Goal: Task Accomplishment & Management: Use online tool/utility

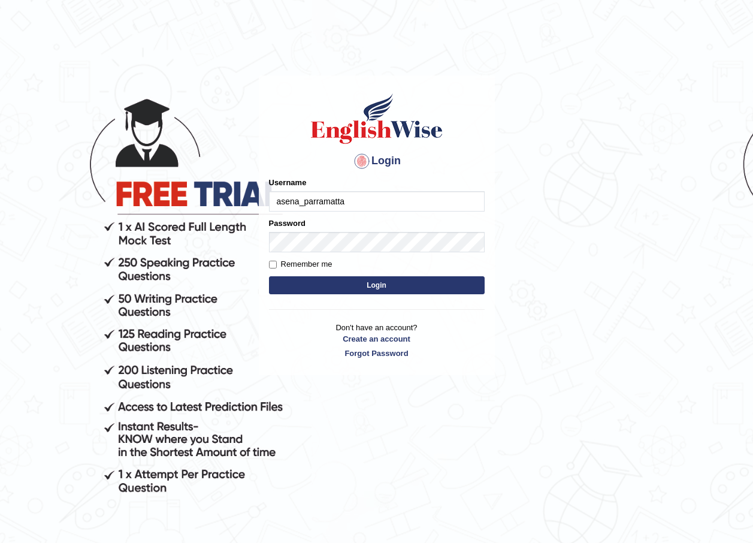
type input "asena_parramatta"
click at [293, 228] on label "Password" at bounding box center [287, 222] width 37 height 11
click at [381, 280] on button "Login" at bounding box center [377, 285] width 216 height 18
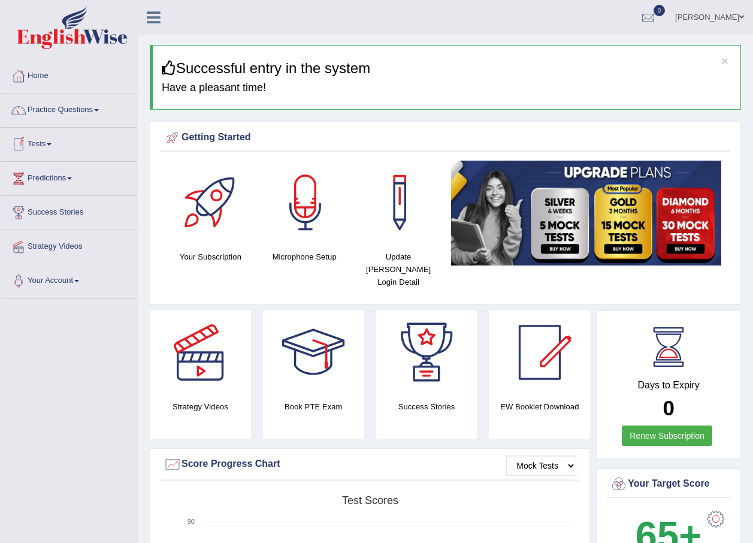
click at [51, 144] on span at bounding box center [49, 144] width 5 height 2
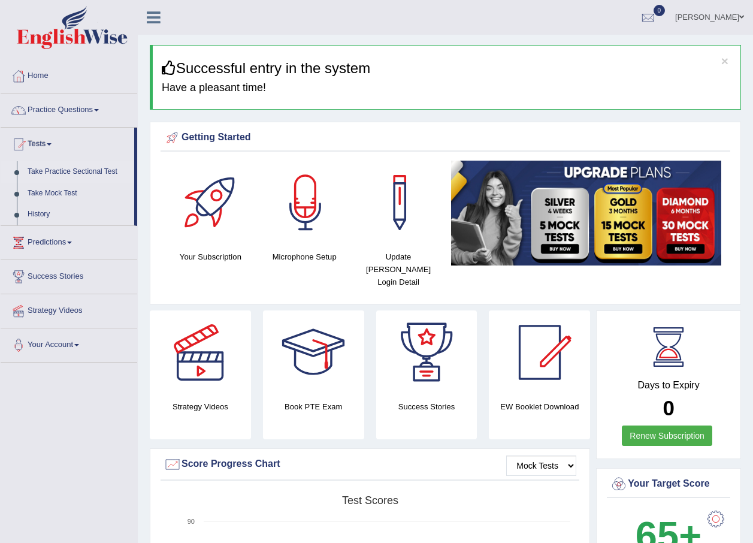
click at [63, 173] on link "Take Practice Sectional Test" at bounding box center [78, 172] width 112 height 22
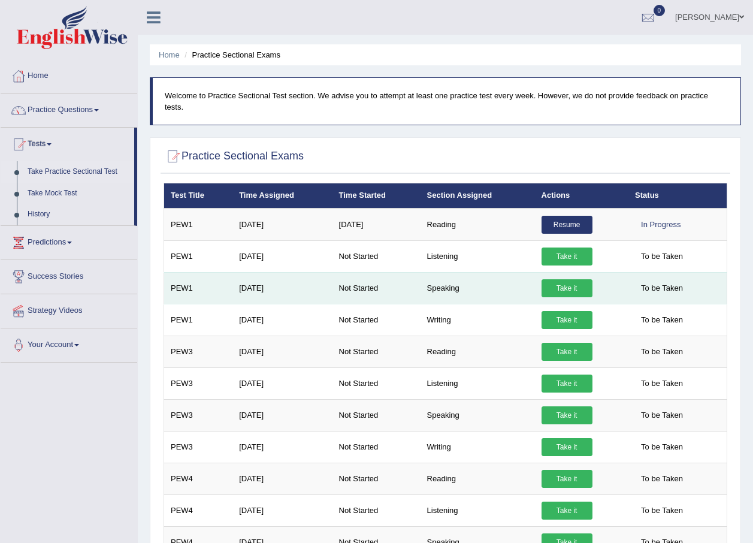
click at [549, 279] on link "Take it" at bounding box center [566, 288] width 51 height 18
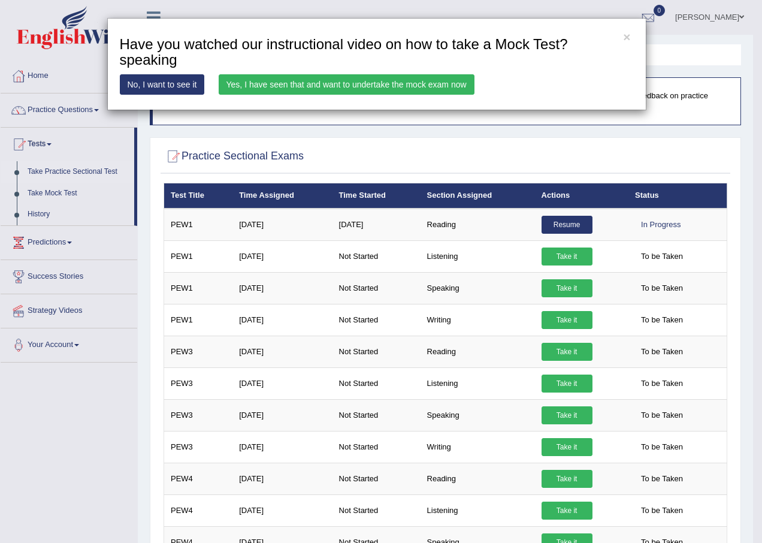
click at [275, 81] on link "Yes, I have seen that and want to undertake the mock exam now" at bounding box center [347, 84] width 256 height 20
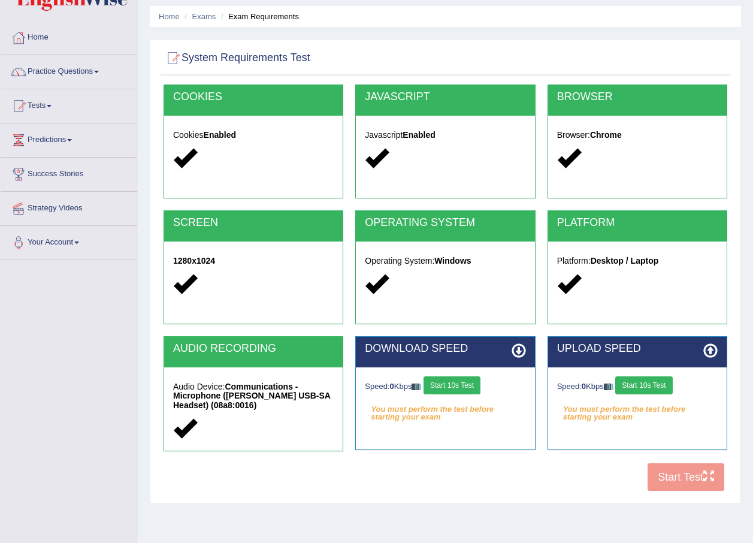
scroll to position [86, 0]
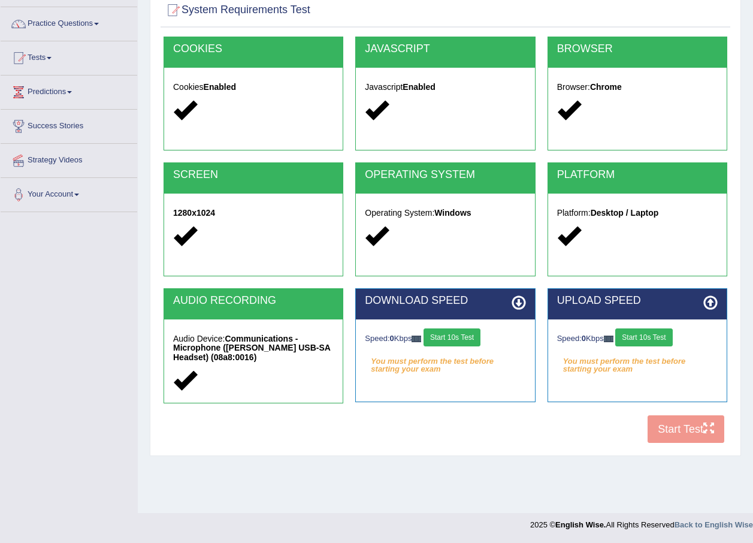
click at [634, 338] on button "Start 10s Test" at bounding box center [643, 337] width 57 height 18
click at [460, 337] on button "Start 10s Test" at bounding box center [451, 337] width 57 height 18
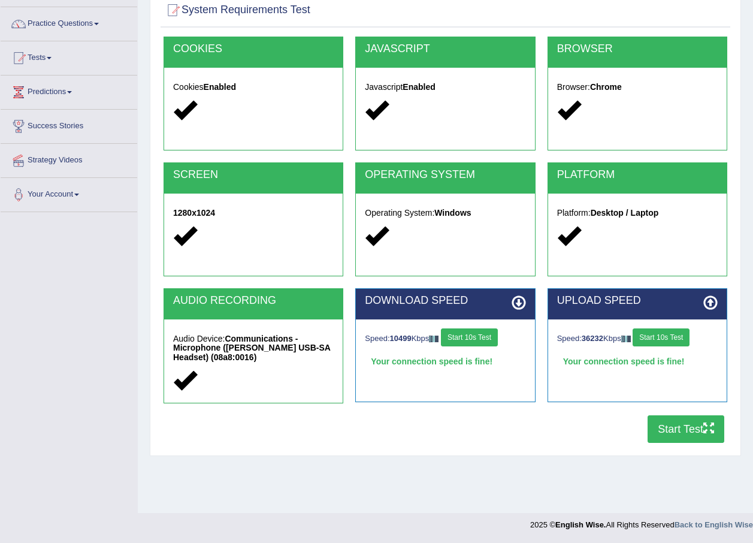
click at [669, 428] on button "Start Test" at bounding box center [685, 429] width 77 height 28
